Goal: Information Seeking & Learning: Check status

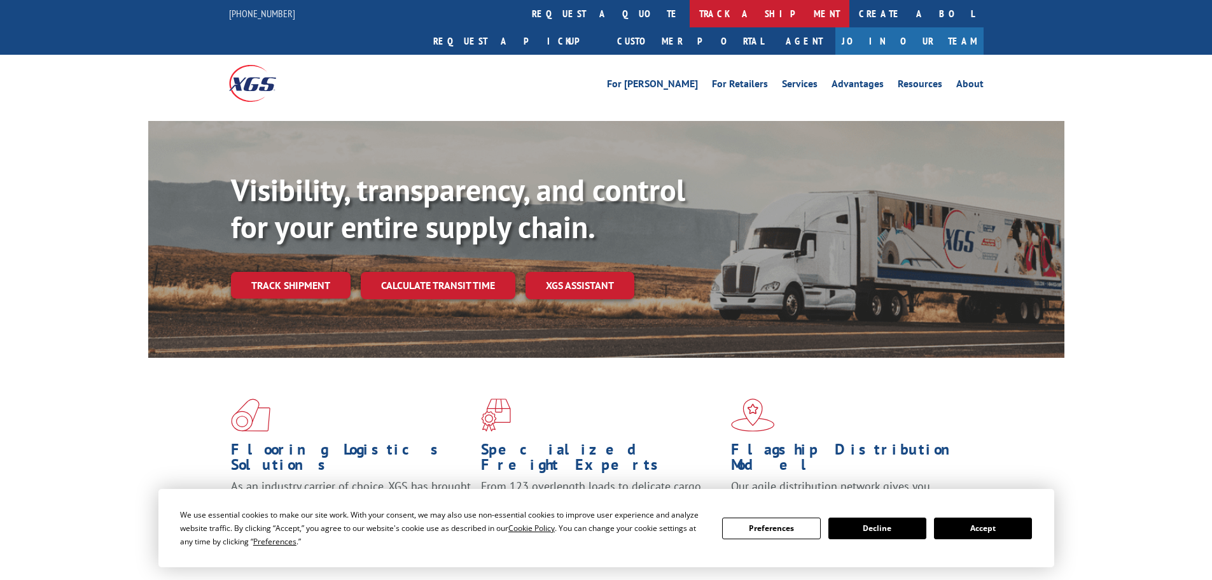
drag, startPoint x: 0, startPoint y: 0, endPoint x: 555, endPoint y: 18, distance: 555.3
click at [690, 18] on link "track a shipment" at bounding box center [770, 13] width 160 height 27
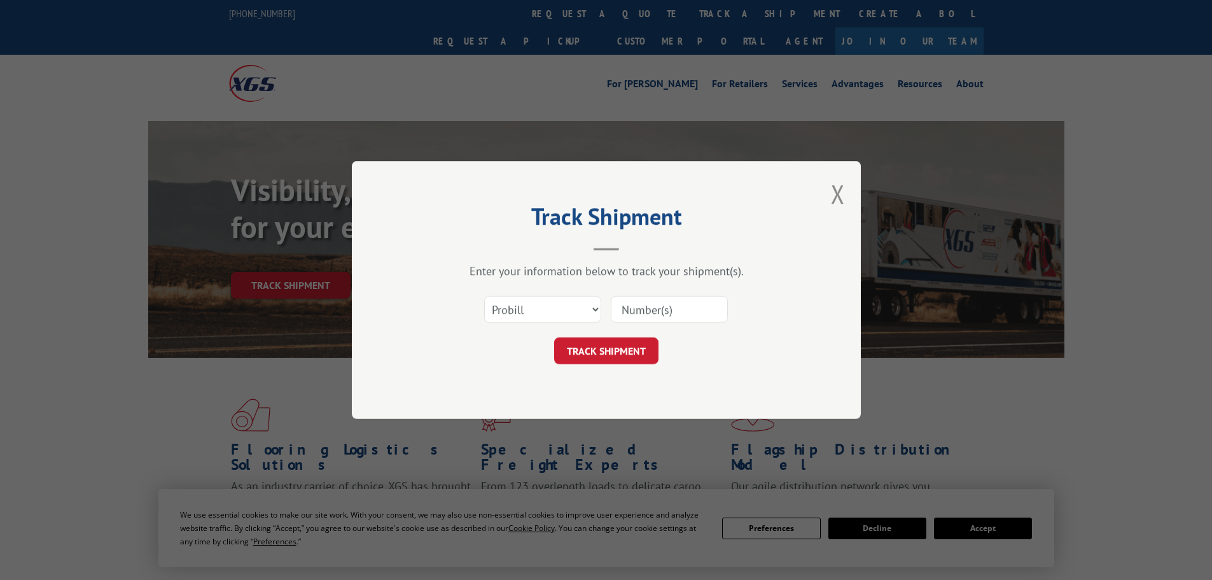
click at [659, 299] on input at bounding box center [669, 309] width 117 height 27
click at [840, 190] on button "Close modal" at bounding box center [838, 194] width 14 height 34
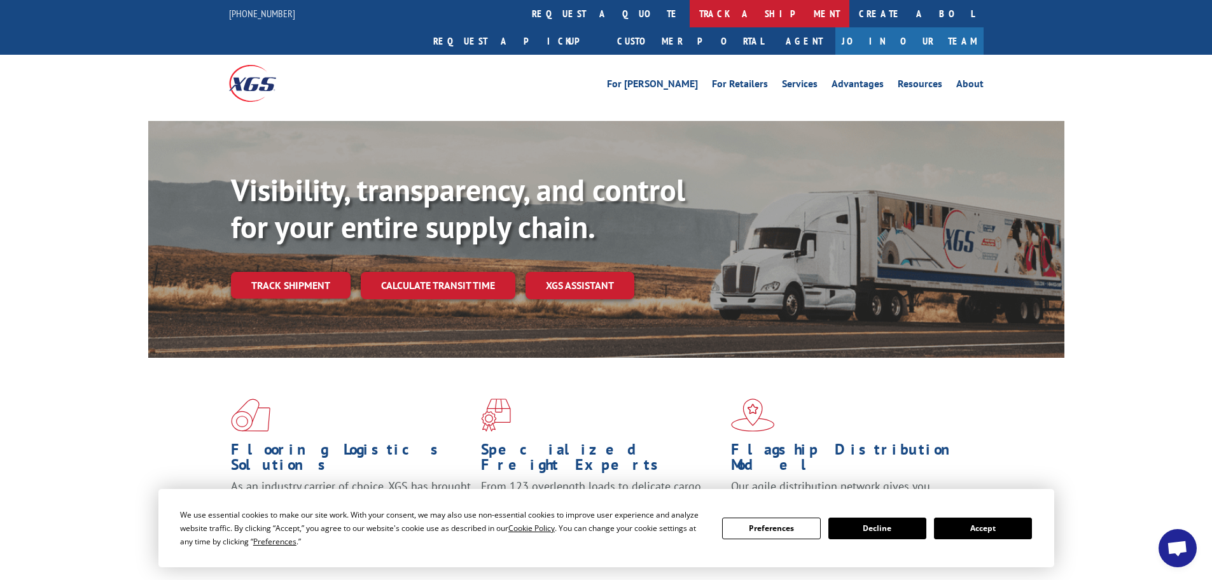
click at [690, 12] on link "track a shipment" at bounding box center [770, 13] width 160 height 27
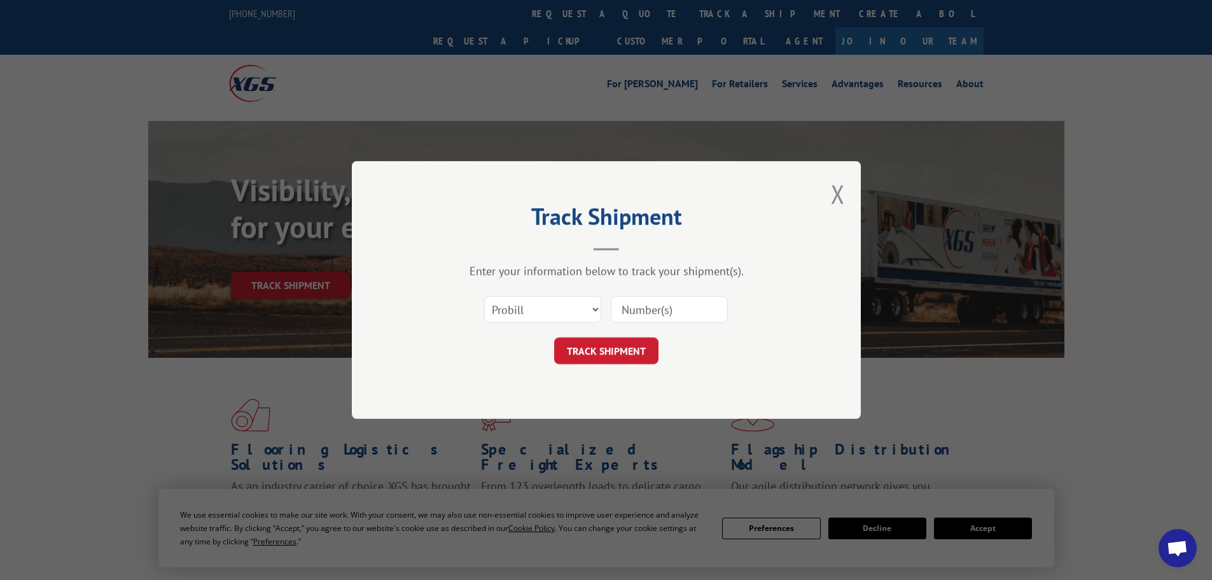
click at [651, 304] on input at bounding box center [669, 309] width 117 height 27
paste input "17501666"
type input "17501666"
click at [615, 358] on button "TRACK SHIPMENT" at bounding box center [606, 350] width 104 height 27
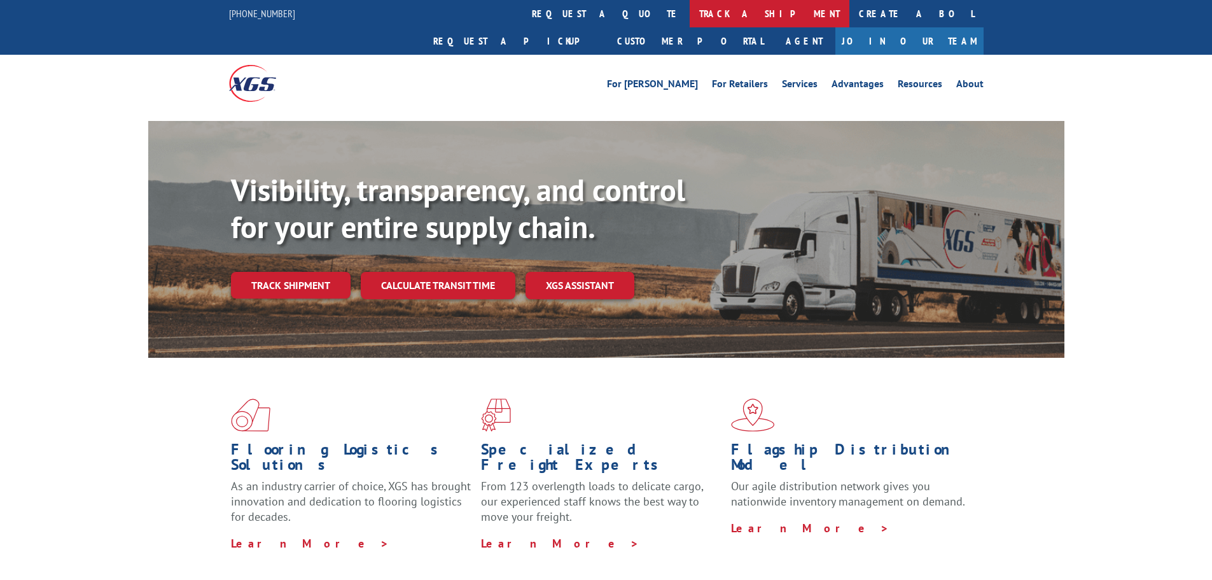
click at [690, 16] on link "track a shipment" at bounding box center [770, 13] width 160 height 27
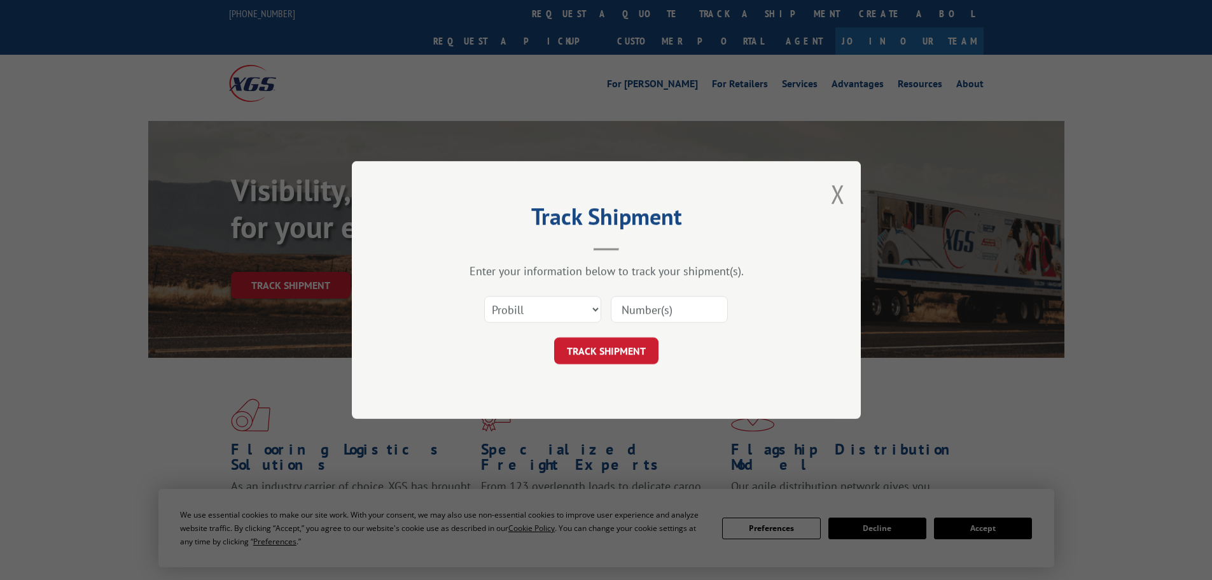
click at [647, 308] on input at bounding box center [669, 309] width 117 height 27
paste input "17501611"
type input "17501611"
click at [605, 341] on button "TRACK SHIPMENT" at bounding box center [606, 350] width 104 height 27
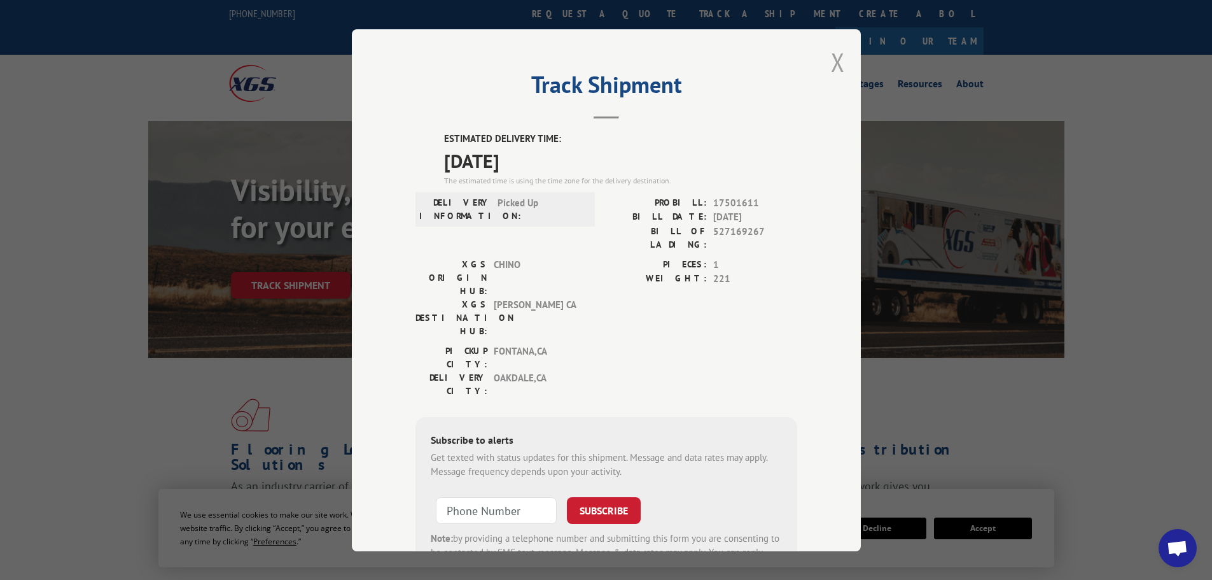
click at [833, 57] on button "Close modal" at bounding box center [838, 62] width 14 height 34
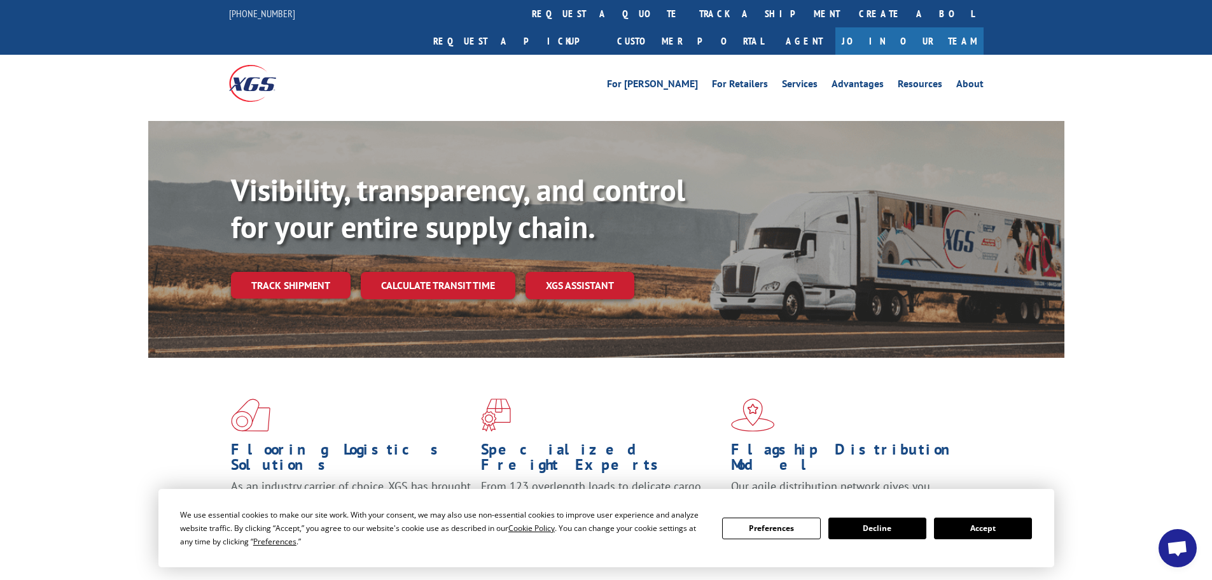
click at [690, 21] on link "track a shipment" at bounding box center [770, 13] width 160 height 27
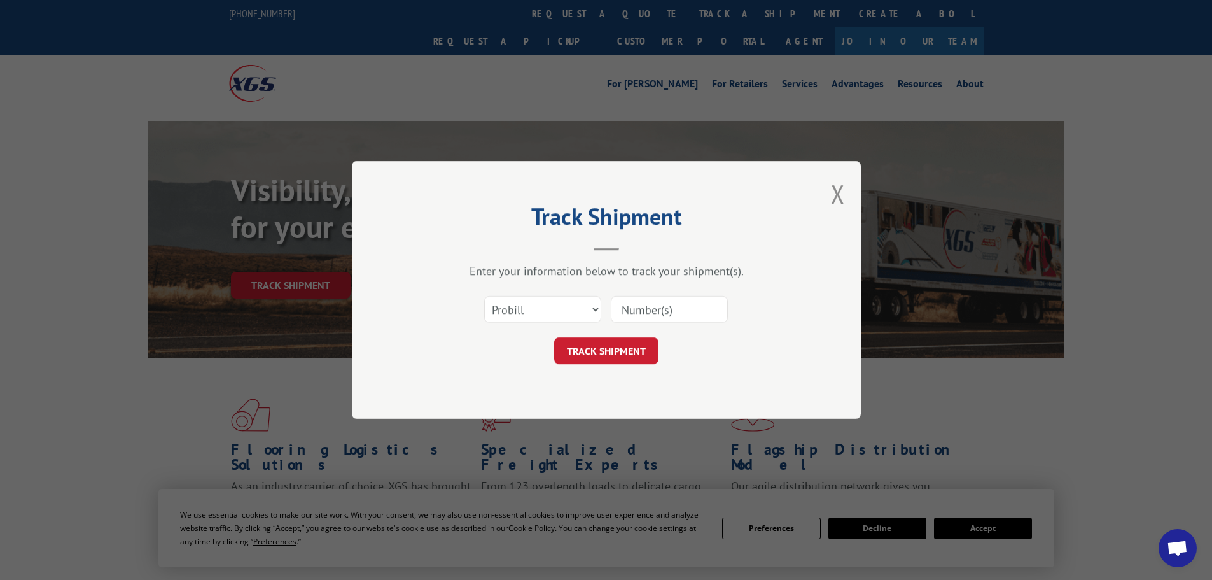
click at [662, 311] on input at bounding box center [669, 309] width 117 height 27
paste input "17501612"
type input "17501612"
click at [606, 356] on button "TRACK SHIPMENT" at bounding box center [606, 350] width 104 height 27
